Goal: Task Accomplishment & Management: Use online tool/utility

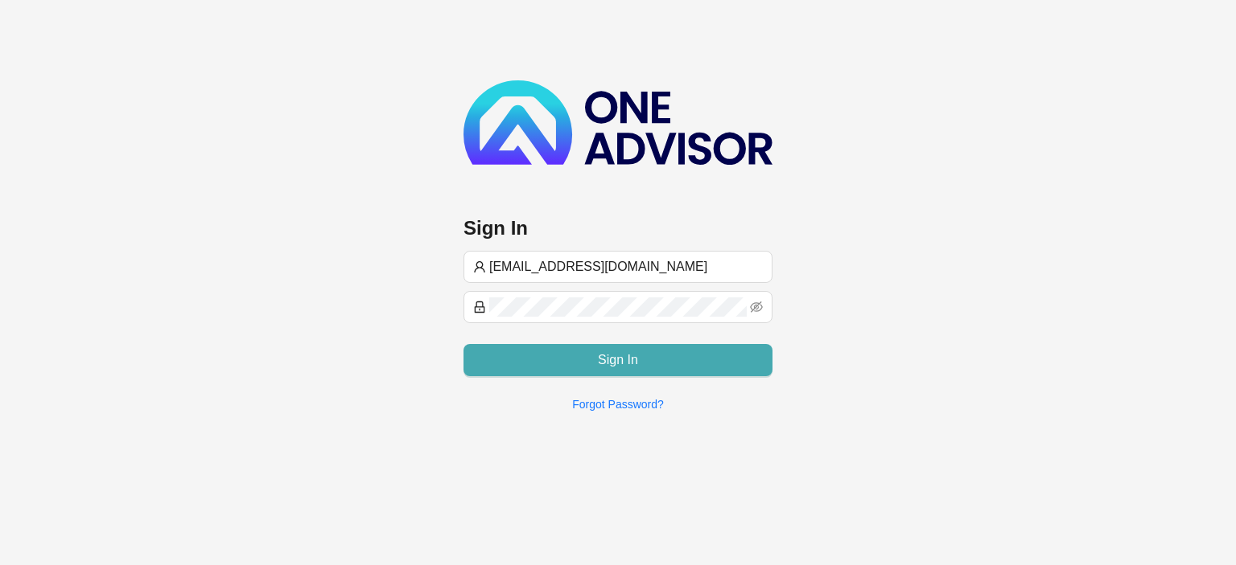
type input "[EMAIL_ADDRESS][DOMAIN_NAME]"
click at [619, 362] on span "Sign In" at bounding box center [618, 360] width 40 height 19
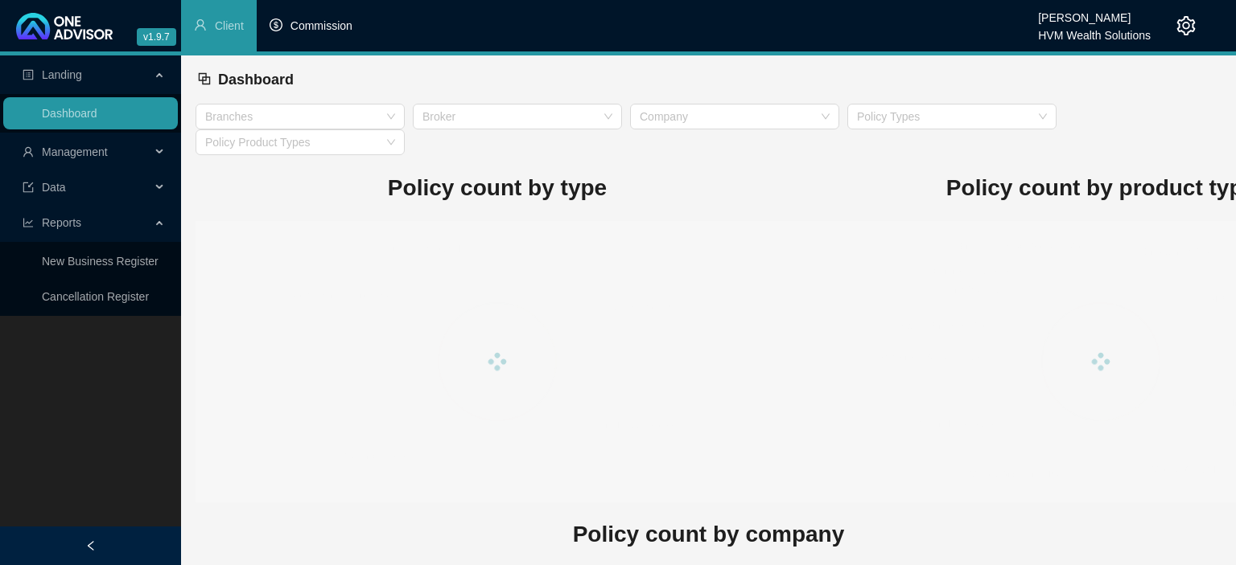
click at [336, 25] on span "Commission" at bounding box center [321, 25] width 62 height 13
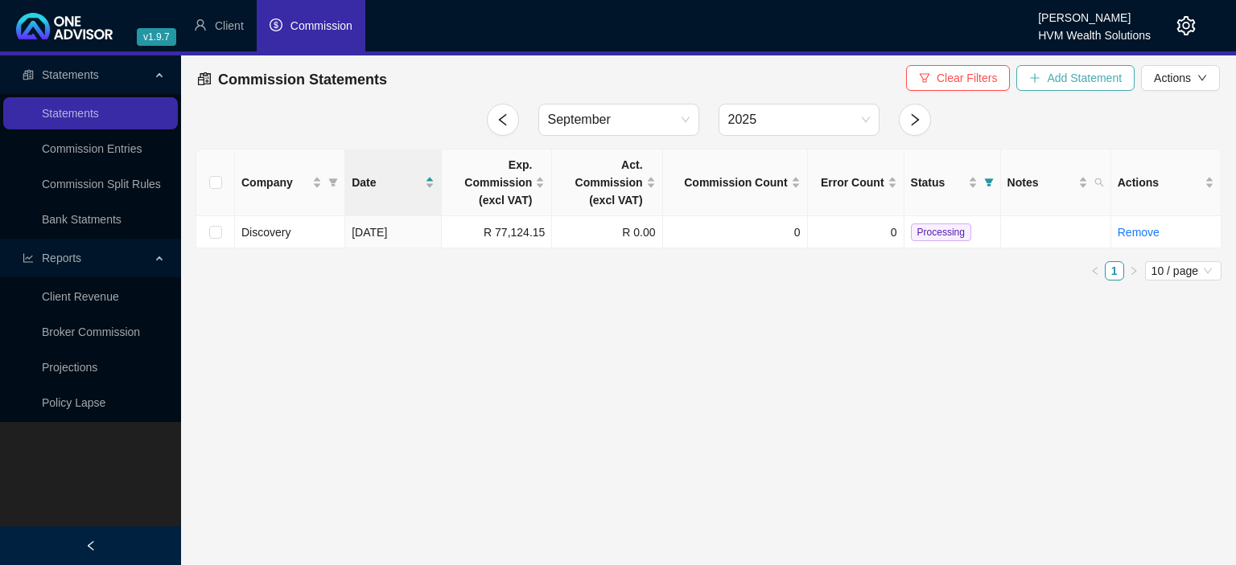
click at [1034, 75] on icon "plus" at bounding box center [1034, 77] width 11 height 11
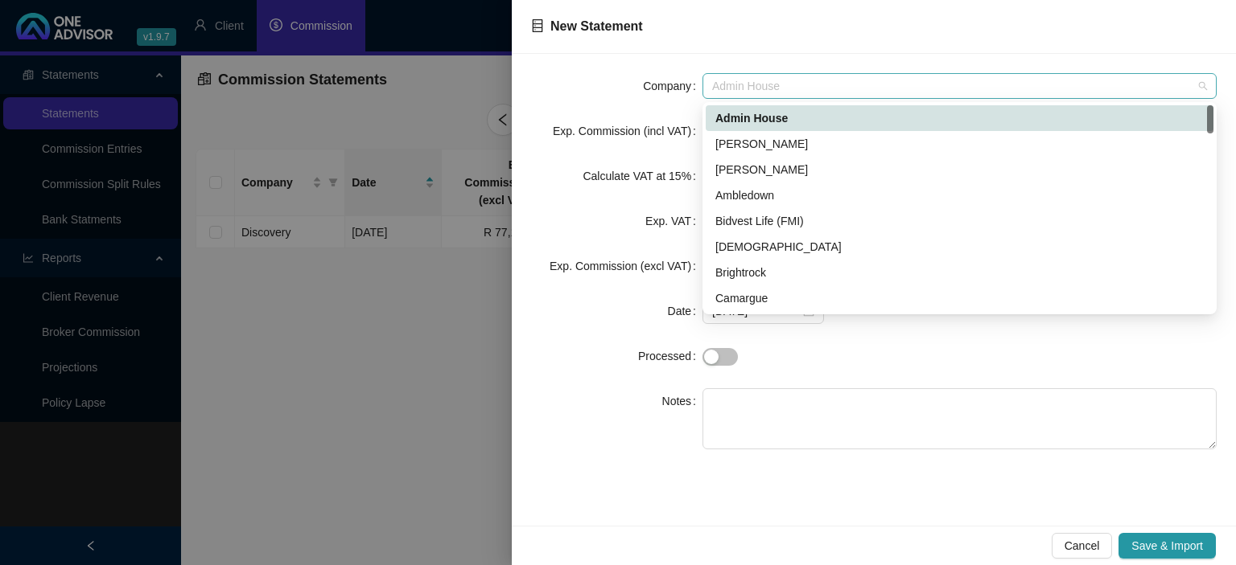
click at [742, 92] on span "Admin House" at bounding box center [959, 86] width 495 height 24
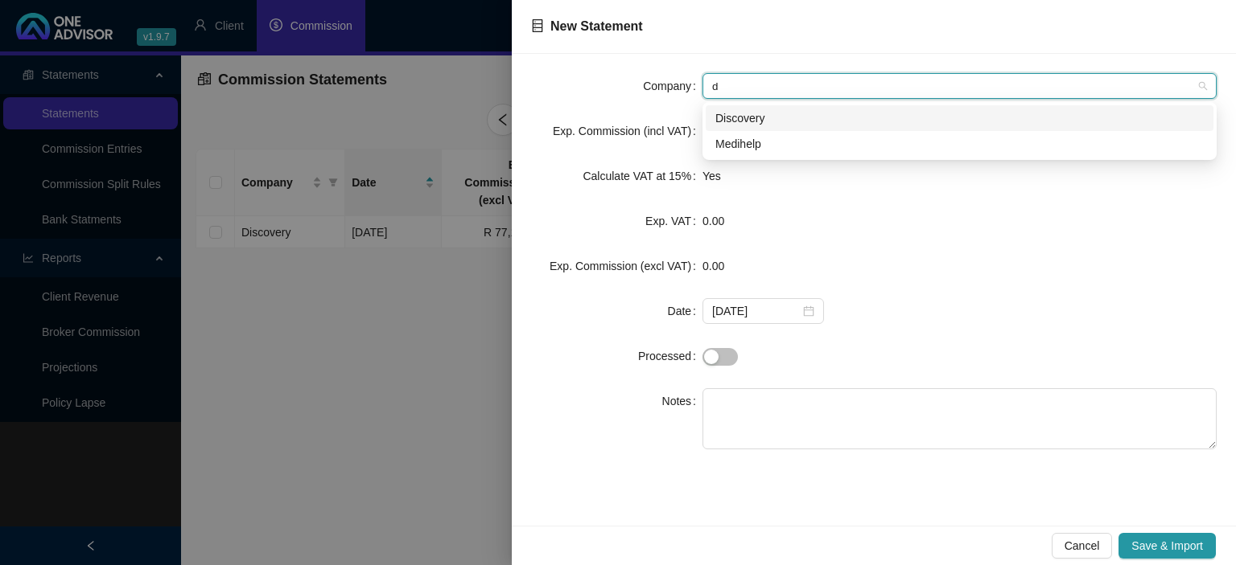
type input "di"
click at [742, 123] on div "Discovery" at bounding box center [959, 118] width 488 height 18
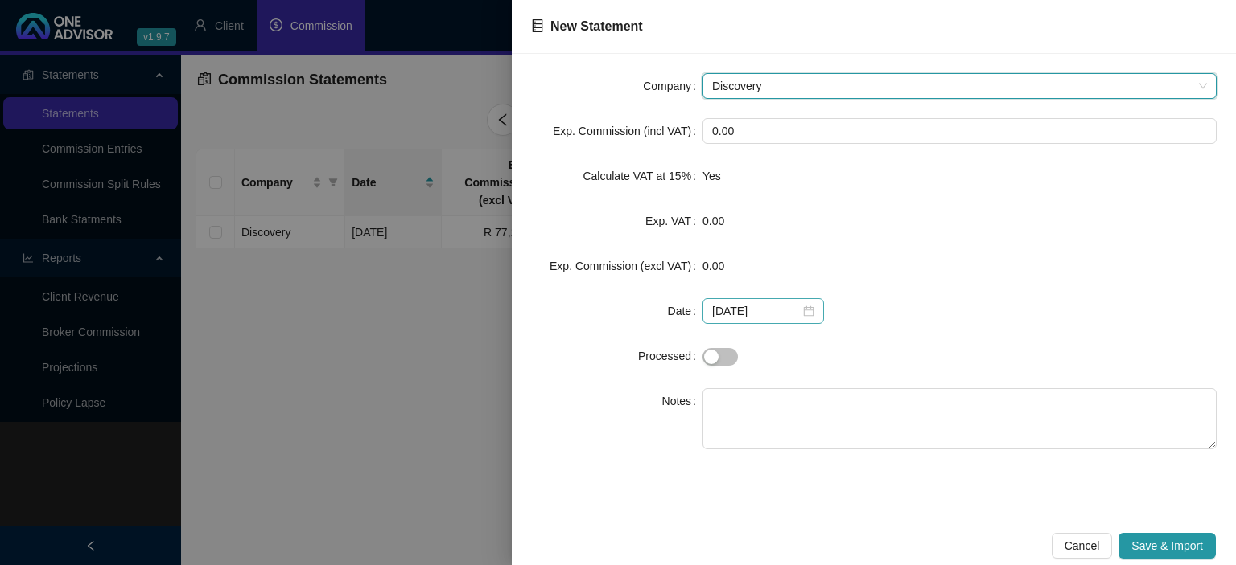
click at [805, 308] on div "[DATE]" at bounding box center [763, 311] width 102 height 18
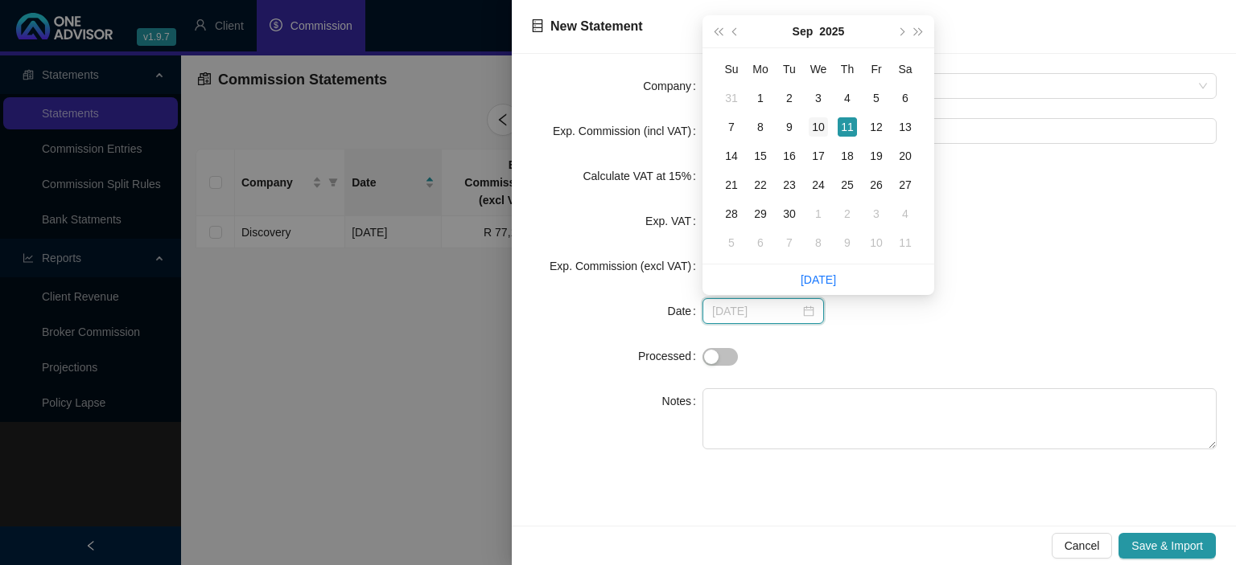
type input "[DATE]"
click at [820, 130] on div "10" at bounding box center [817, 126] width 19 height 19
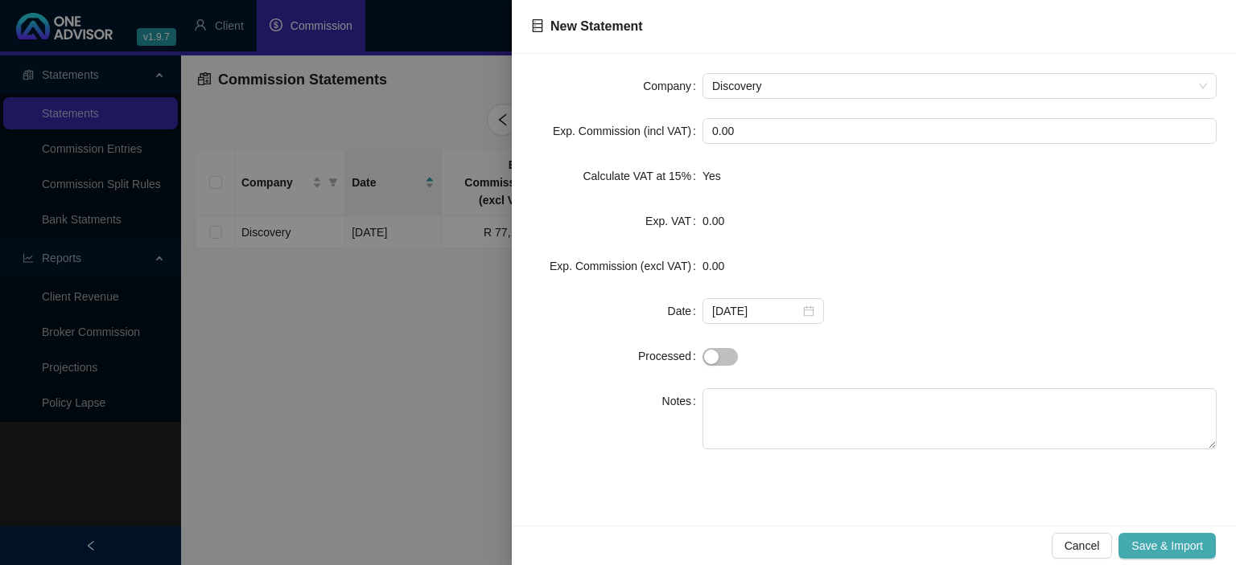
click at [1151, 553] on span "Save & Import" at bounding box center [1167, 546] width 72 height 18
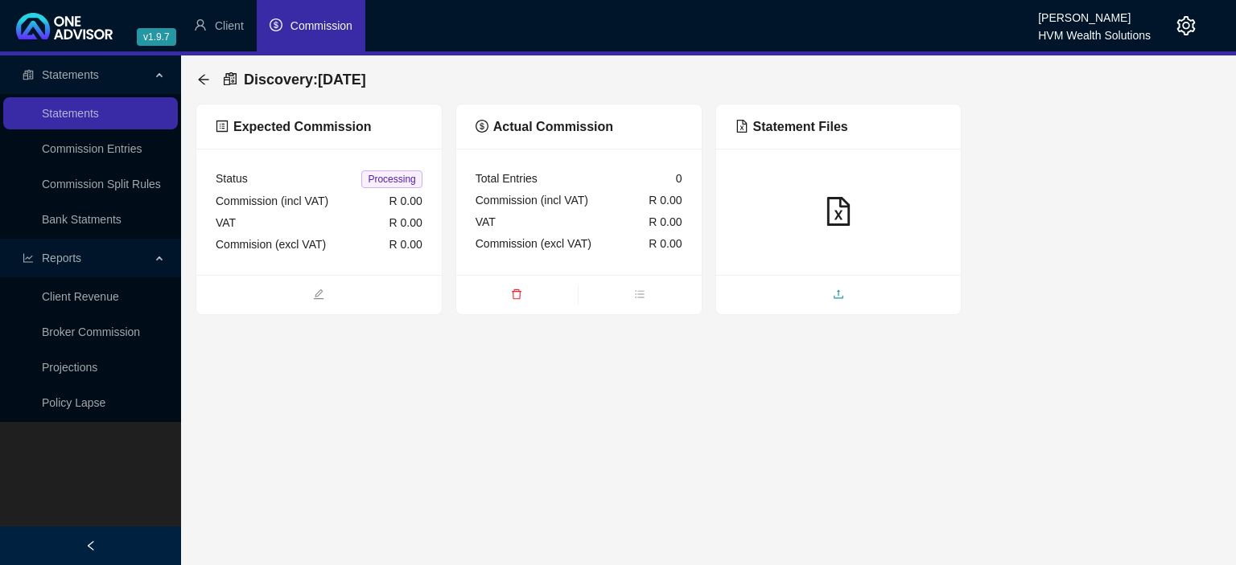
click at [775, 301] on span "upload" at bounding box center [838, 296] width 245 height 18
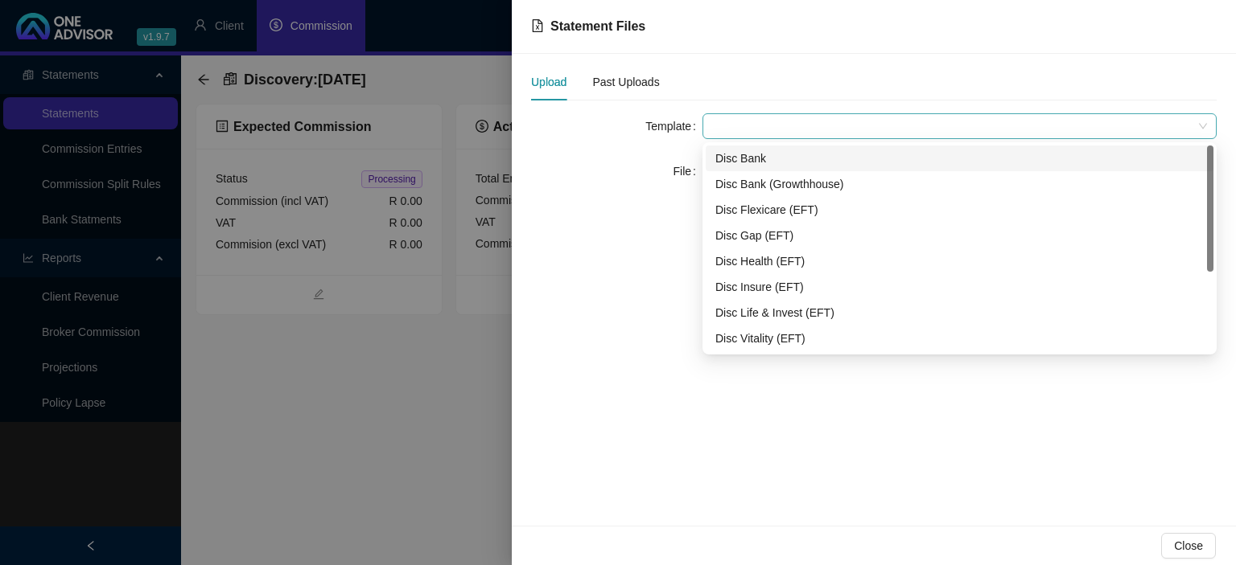
click at [742, 132] on span at bounding box center [959, 126] width 495 height 24
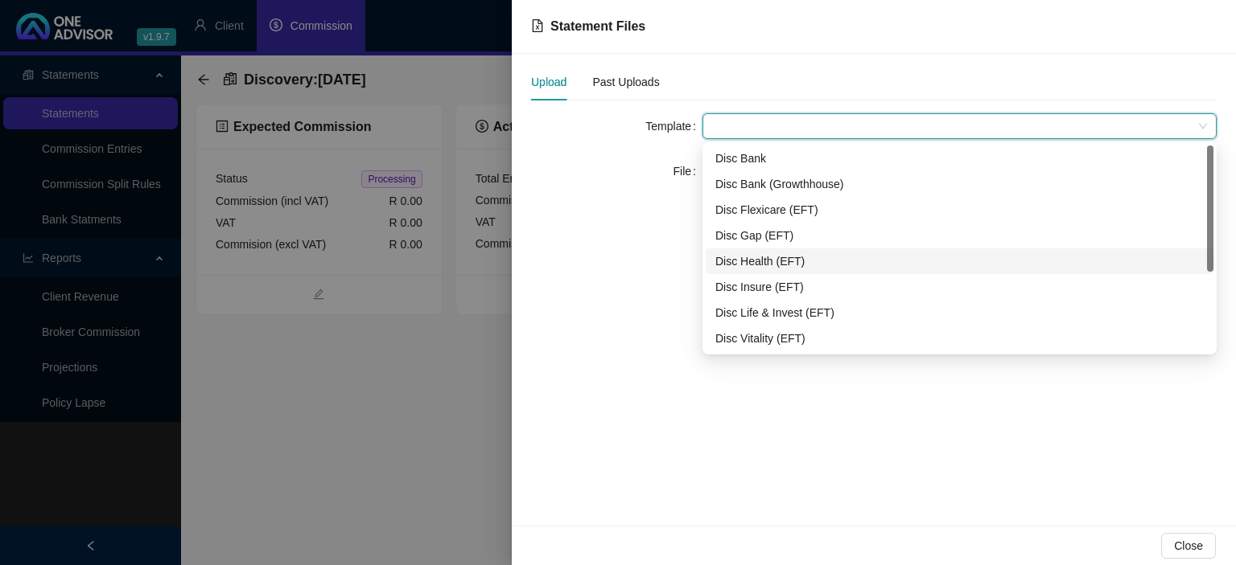
click at [755, 265] on div "Disc Health (EFT)" at bounding box center [959, 262] width 488 height 18
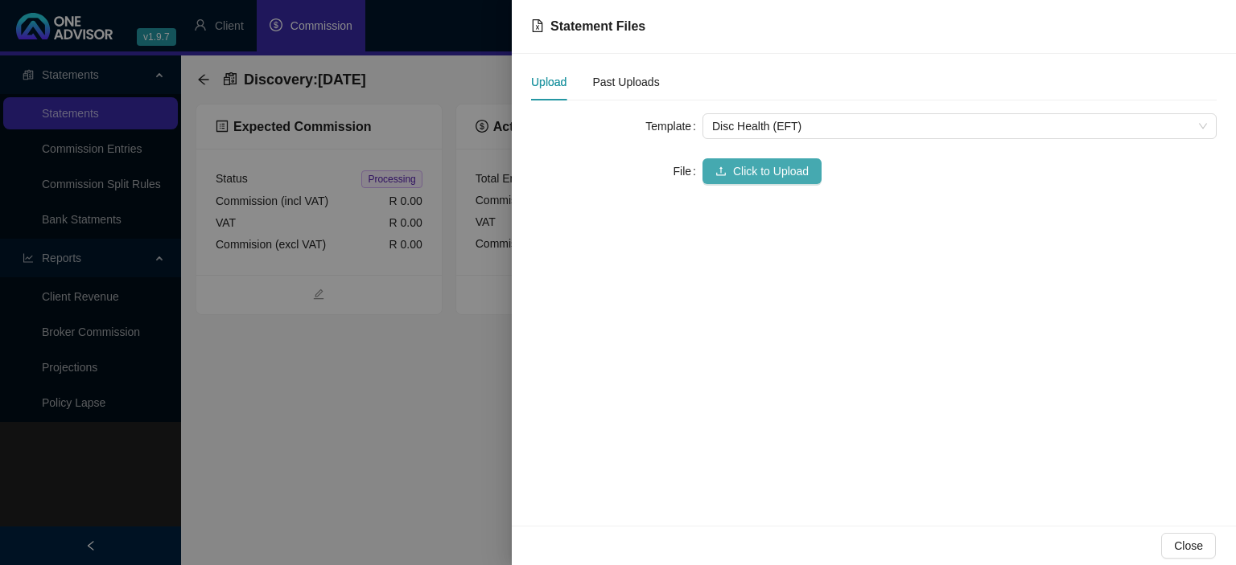
click at [734, 175] on span "Click to Upload" at bounding box center [771, 171] width 76 height 18
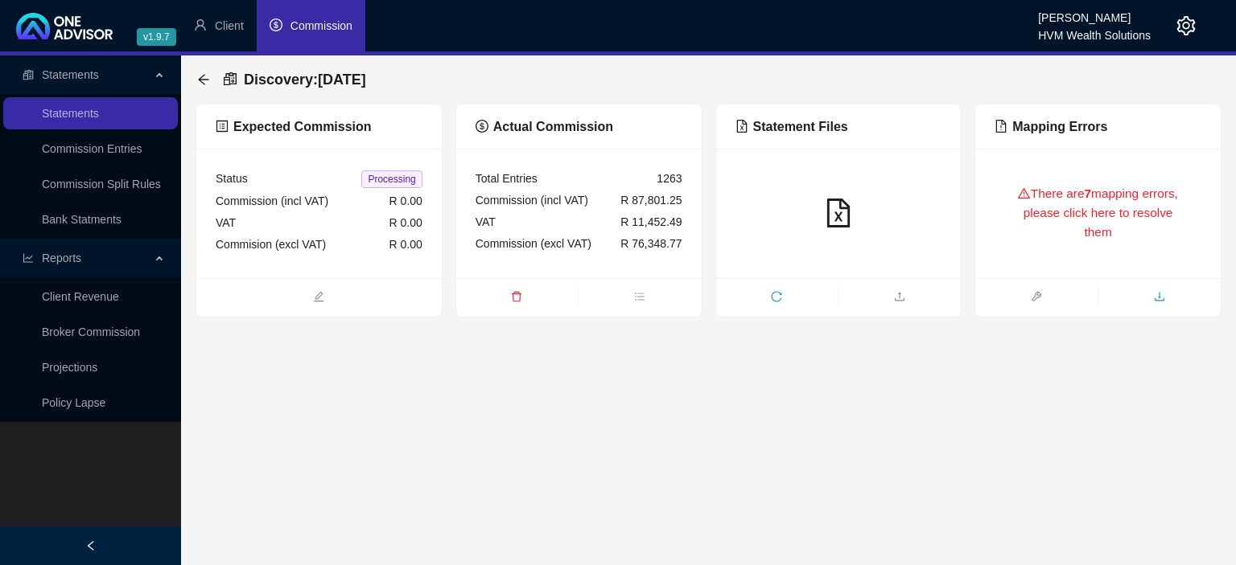
click at [1153, 298] on span "download" at bounding box center [1159, 299] width 122 height 18
click at [202, 81] on icon "arrow-left" at bounding box center [203, 79] width 13 height 13
